Goal: Task Accomplishment & Management: Manage account settings

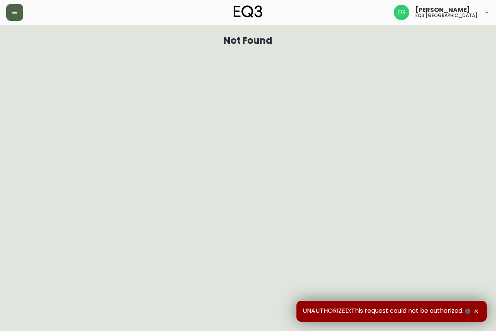
click at [12, 11] on icon "button" at bounding box center [14, 12] width 5 height 3
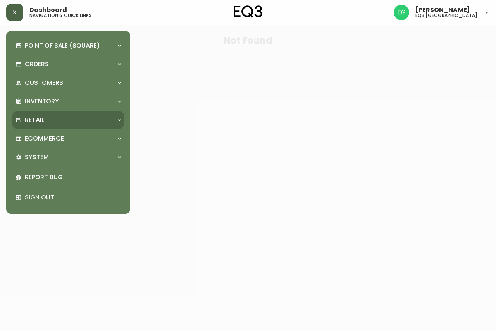
click at [71, 123] on div "Retail" at bounding box center [65, 120] width 98 height 9
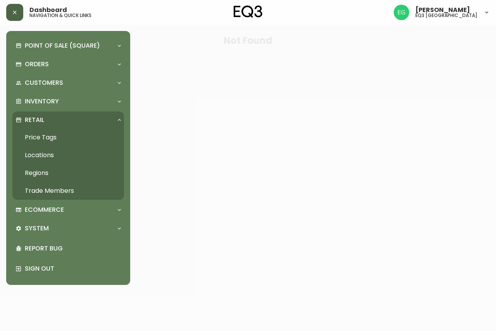
click at [45, 190] on link "Trade Members" at bounding box center [68, 191] width 112 height 18
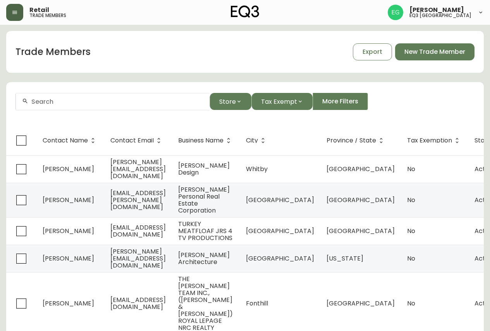
click at [123, 108] on div at bounding box center [113, 101] width 194 height 17
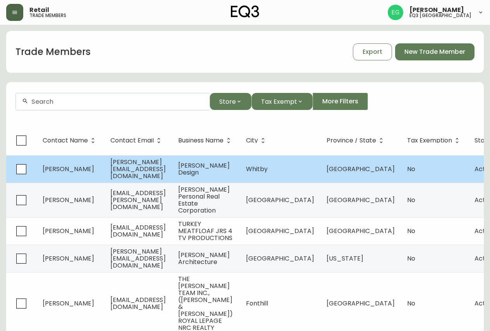
click at [166, 170] on span "lindsey@lindseybrouwersdesign.com" at bounding box center [137, 169] width 55 height 23
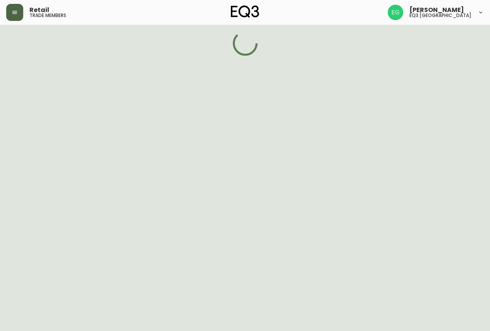
select select "ON"
select select "CA"
select select "CA_EN"
select select "Other"
select select "Interior Designer"
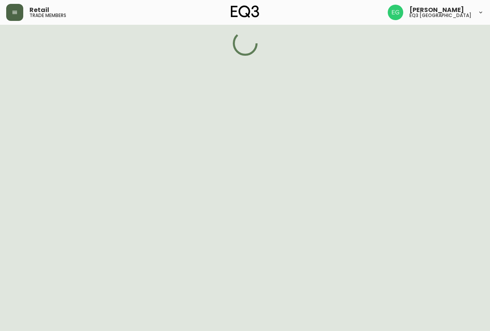
select select "false"
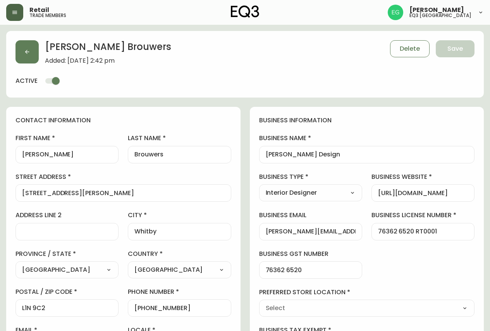
type input "EQ3 Toronto - King"
select select "cjw10z96r007p6gs0hn5531do"
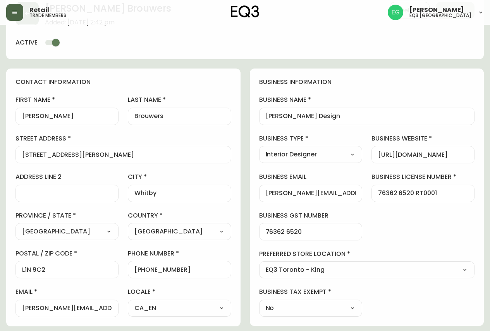
scroll to position [39, 0]
